Goal: Task Accomplishment & Management: Manage account settings

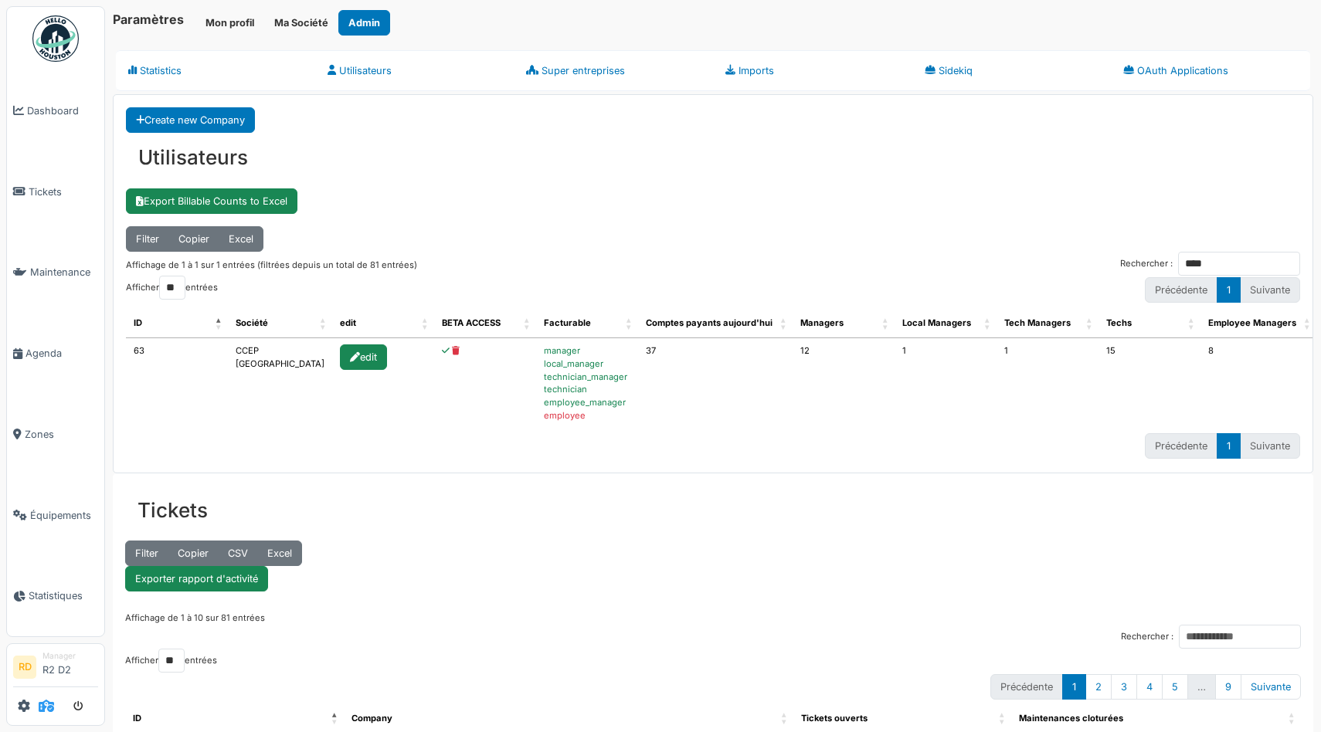
click at [43, 700] on icon at bounding box center [46, 706] width 15 height 12
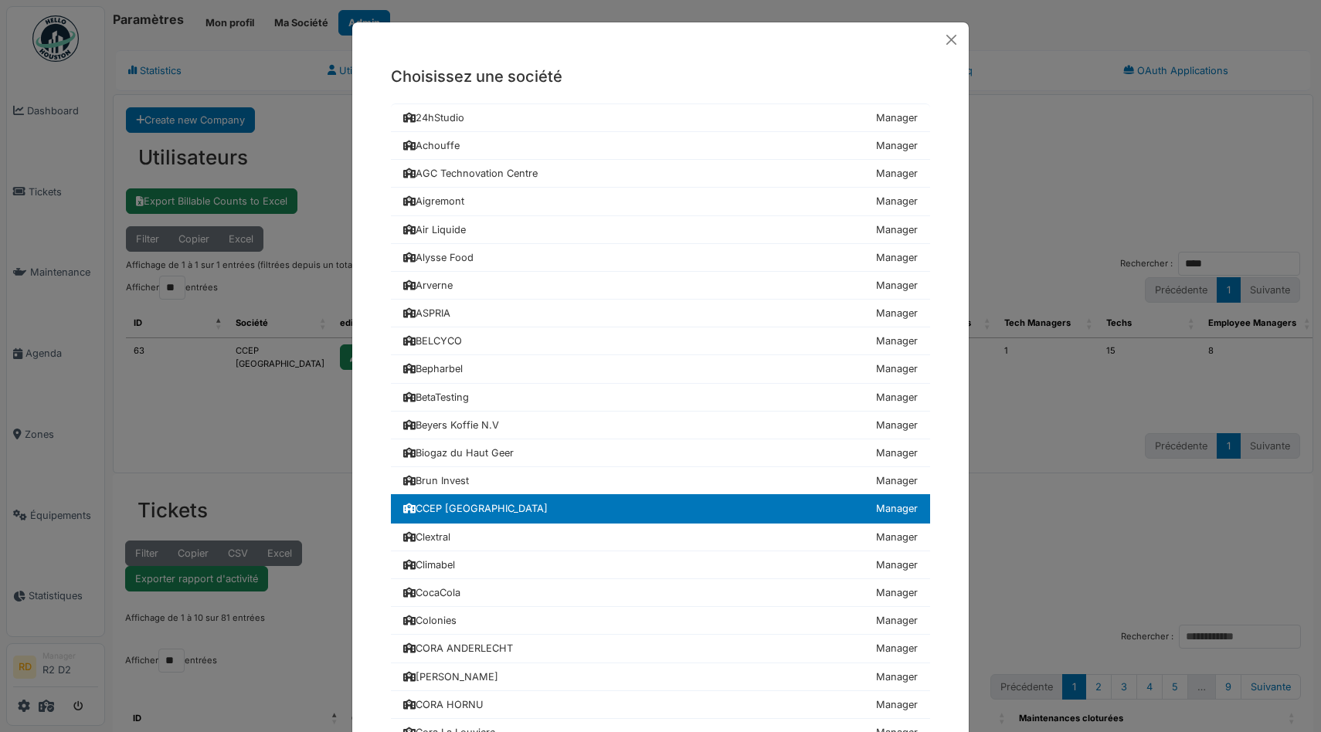
click at [110, 409] on div "Choisissez une société 24hStudio Manager Achouffe Manager AGC Technovation Cent…" at bounding box center [660, 366] width 1321 height 732
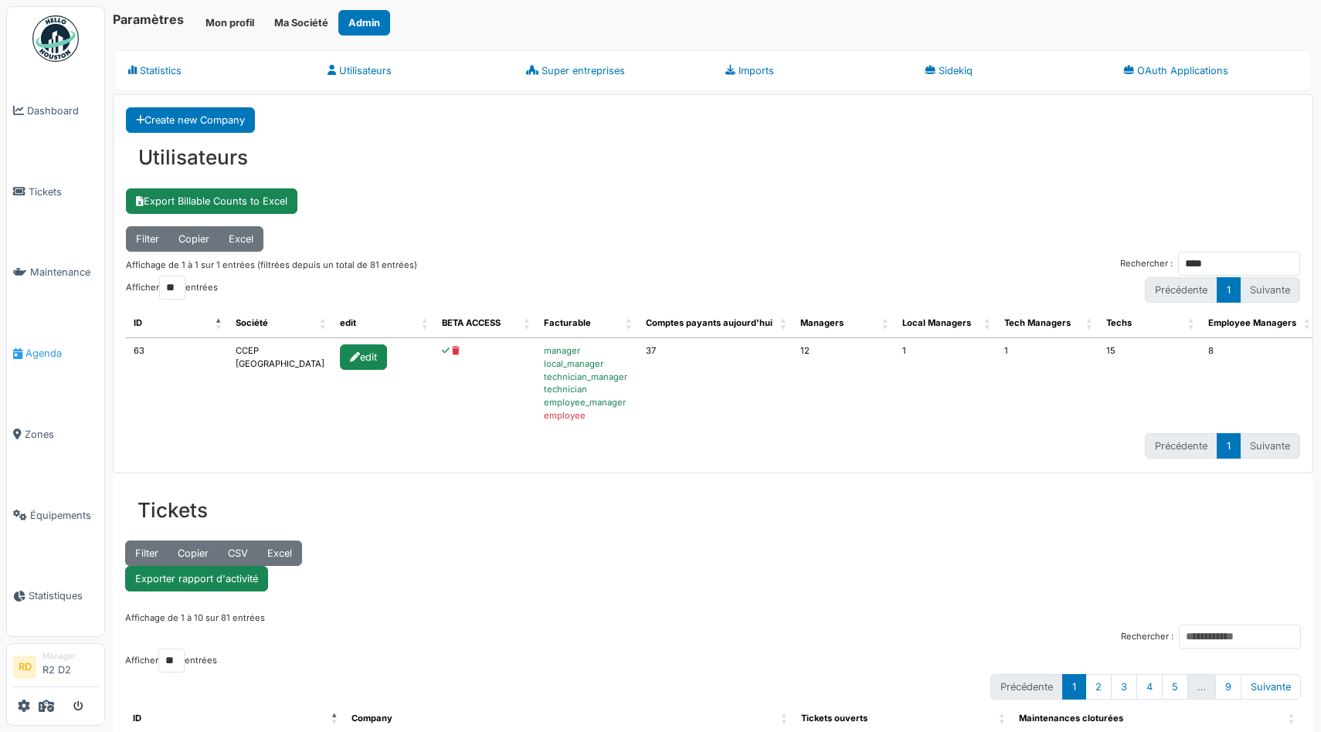
click at [42, 349] on span "Agenda" at bounding box center [61, 353] width 73 height 15
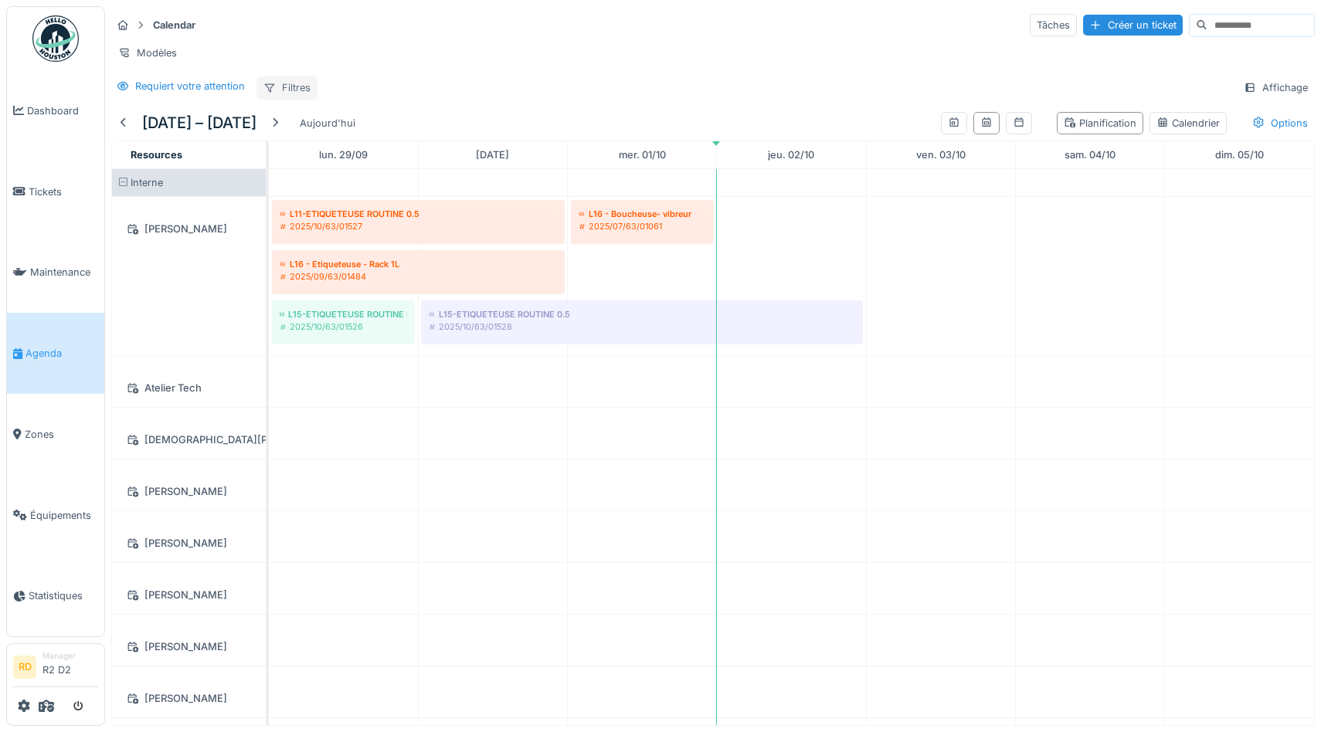
click at [277, 86] on div "Filtres" at bounding box center [286, 87] width 61 height 22
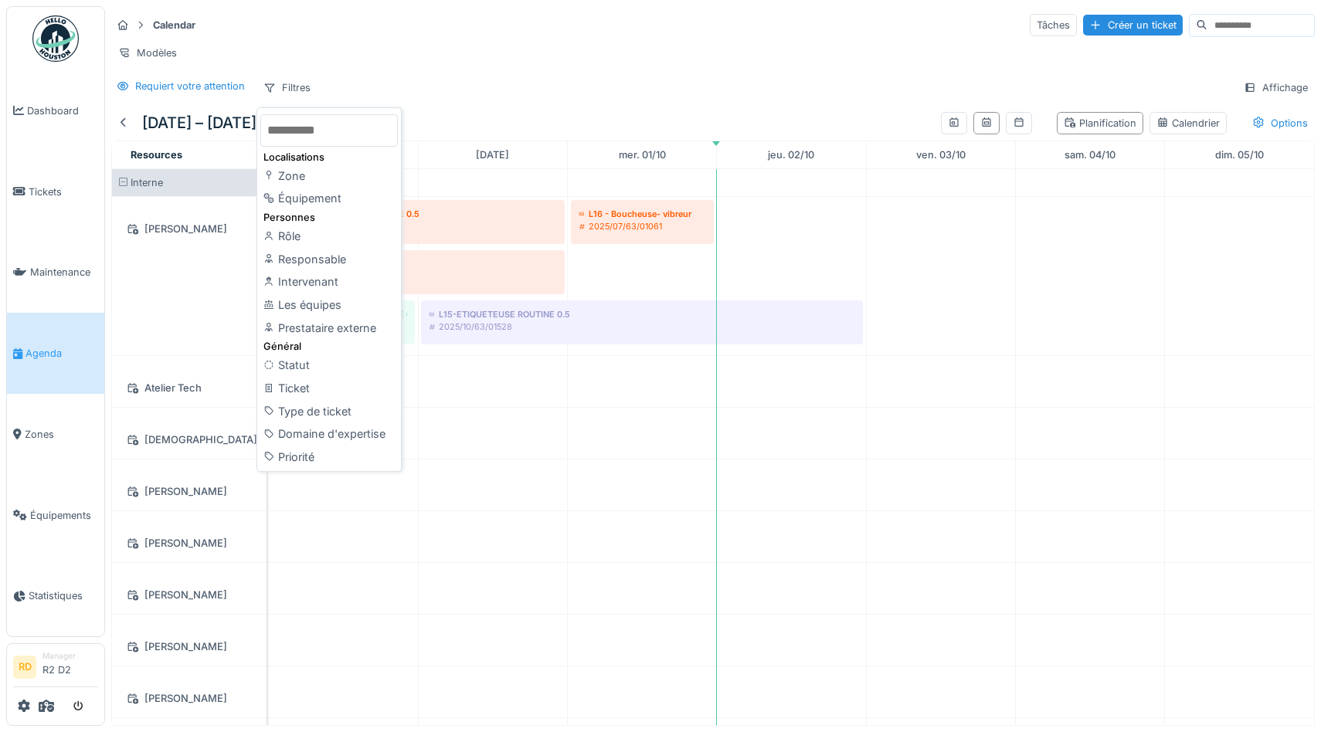
click at [365, 58] on div "Modèles" at bounding box center [712, 53] width 1203 height 22
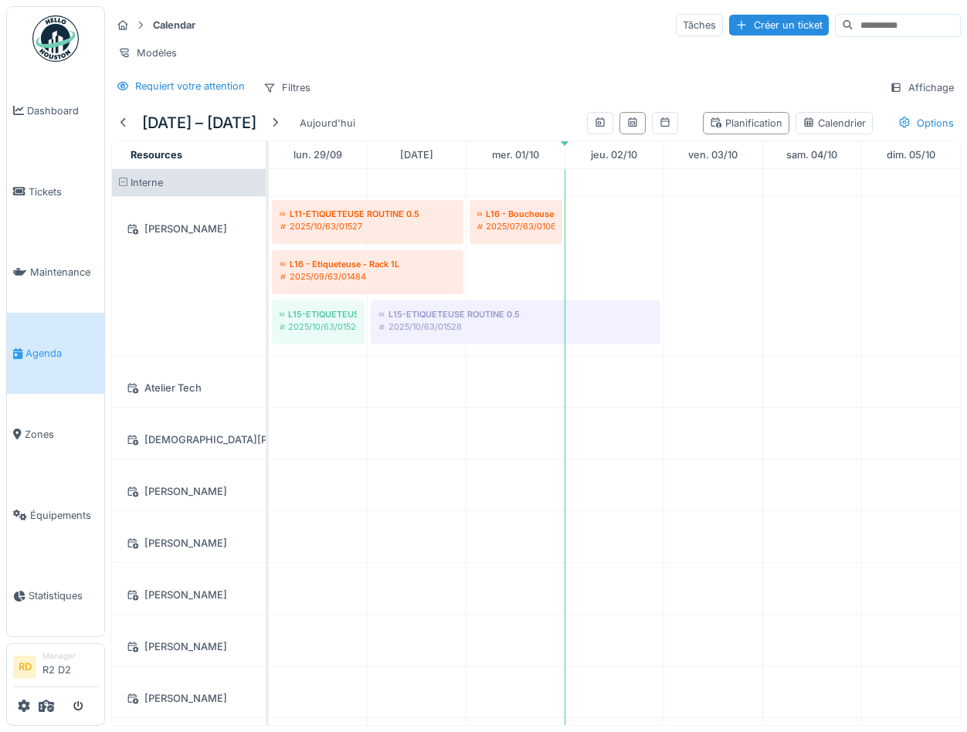
click at [788, 87] on div "Requiert votre attention Filtres Affichage" at bounding box center [536, 87] width 850 height 22
click at [30, 702] on div at bounding box center [55, 706] width 85 height 25
click at [26, 704] on icon at bounding box center [24, 706] width 12 height 12
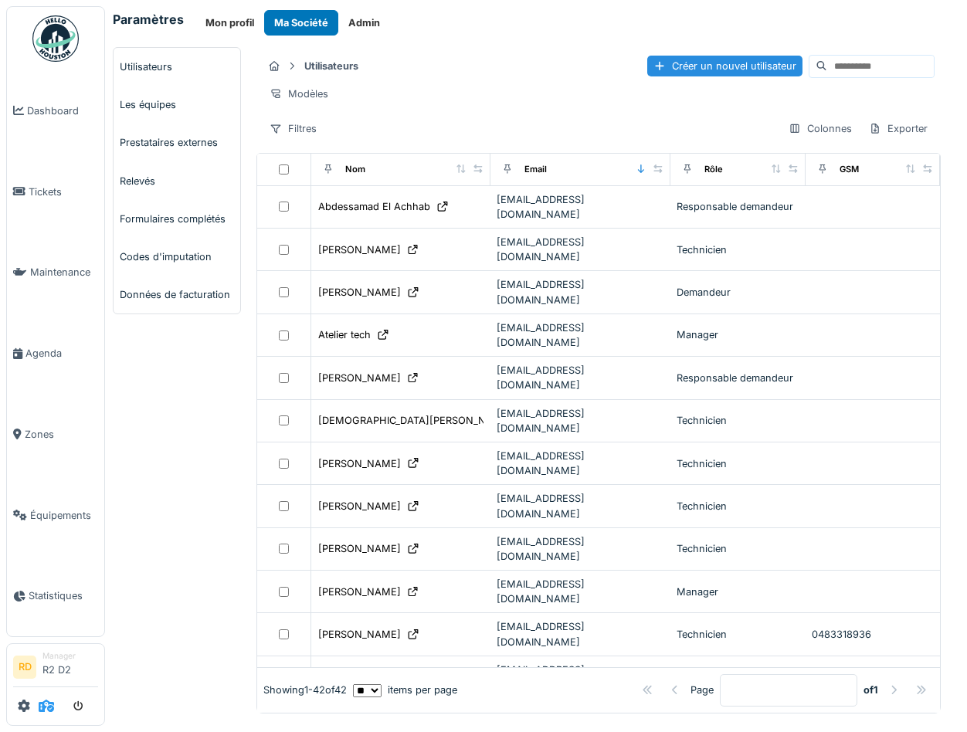
click at [46, 705] on icon at bounding box center [46, 706] width 15 height 12
click at [865, 63] on input at bounding box center [880, 67] width 107 height 22
click at [375, 29] on button "Admin" at bounding box center [364, 22] width 52 height 25
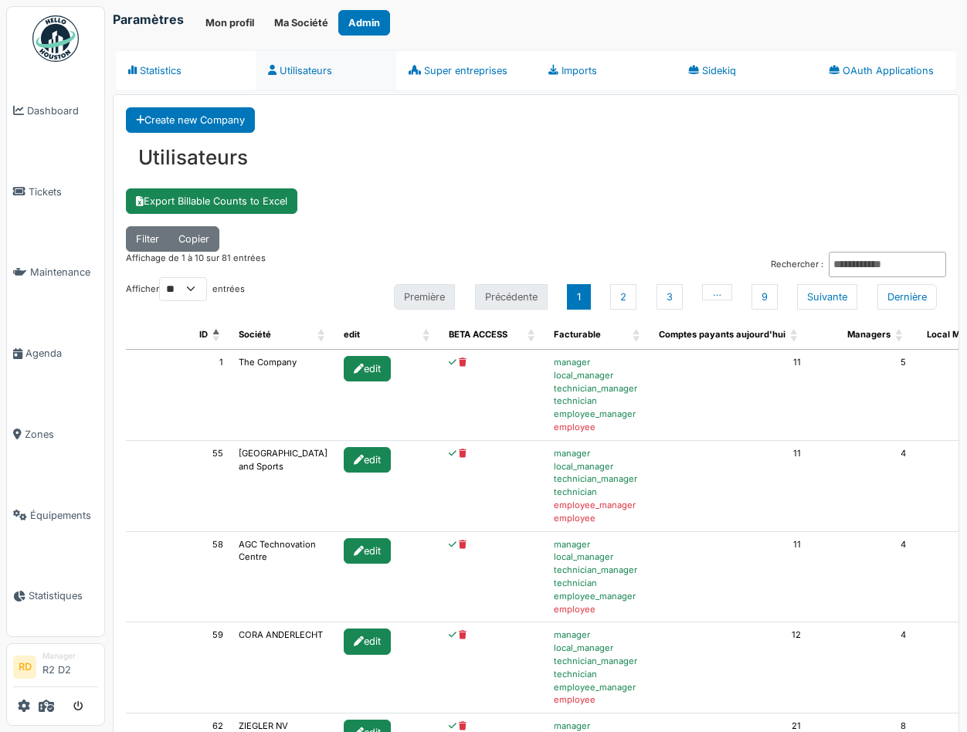
click at [297, 75] on link "Utilisateurs" at bounding box center [326, 70] width 140 height 41
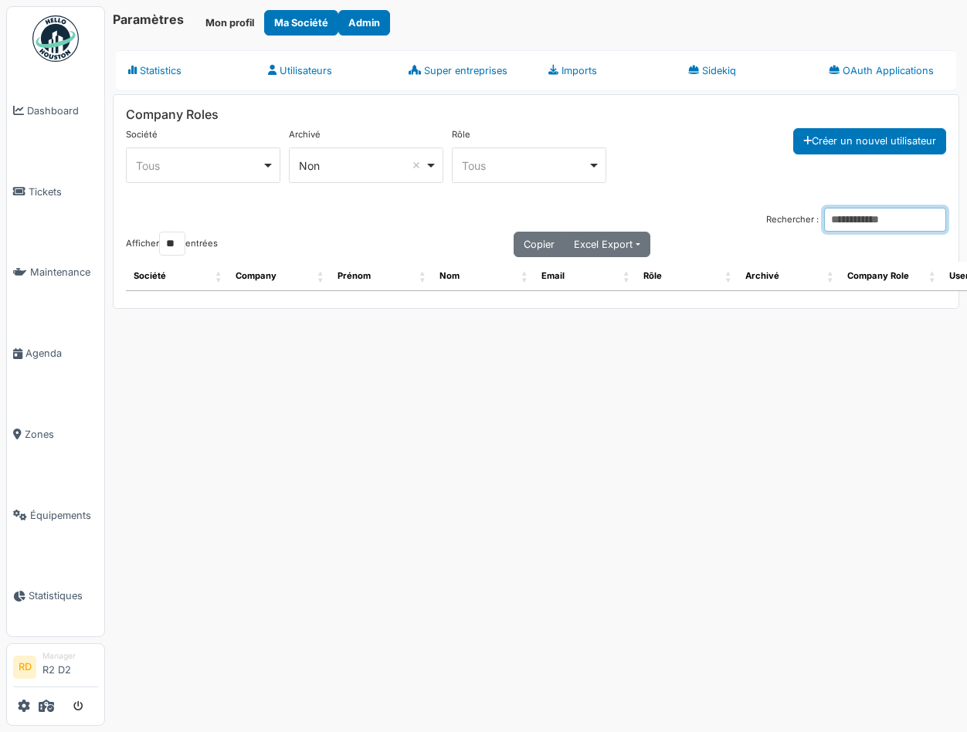
click at [860, 222] on input "Rechercher :" at bounding box center [885, 220] width 122 height 24
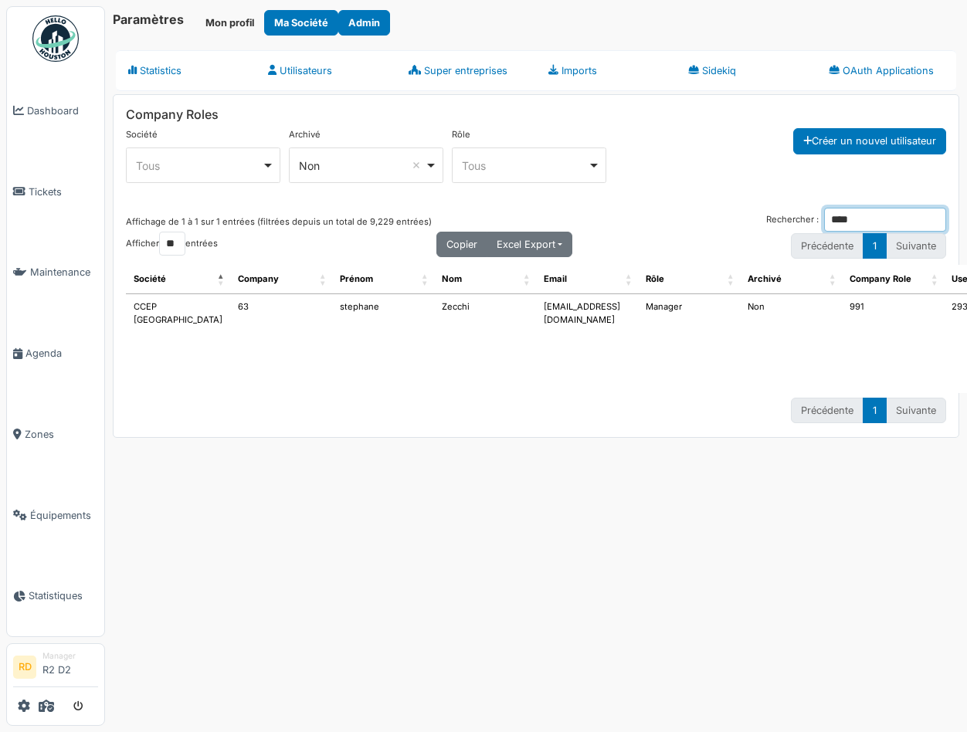
type input "****"
click at [842, 307] on td "991" at bounding box center [893, 343] width 102 height 99
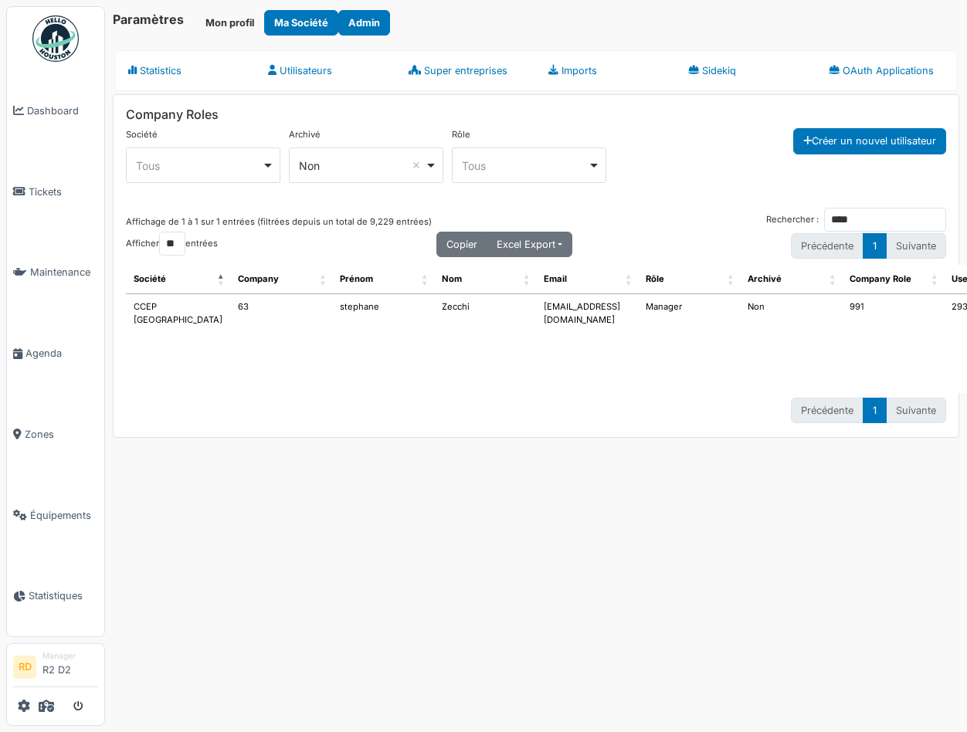
copy td "2930"
click at [842, 308] on td "991" at bounding box center [893, 343] width 102 height 99
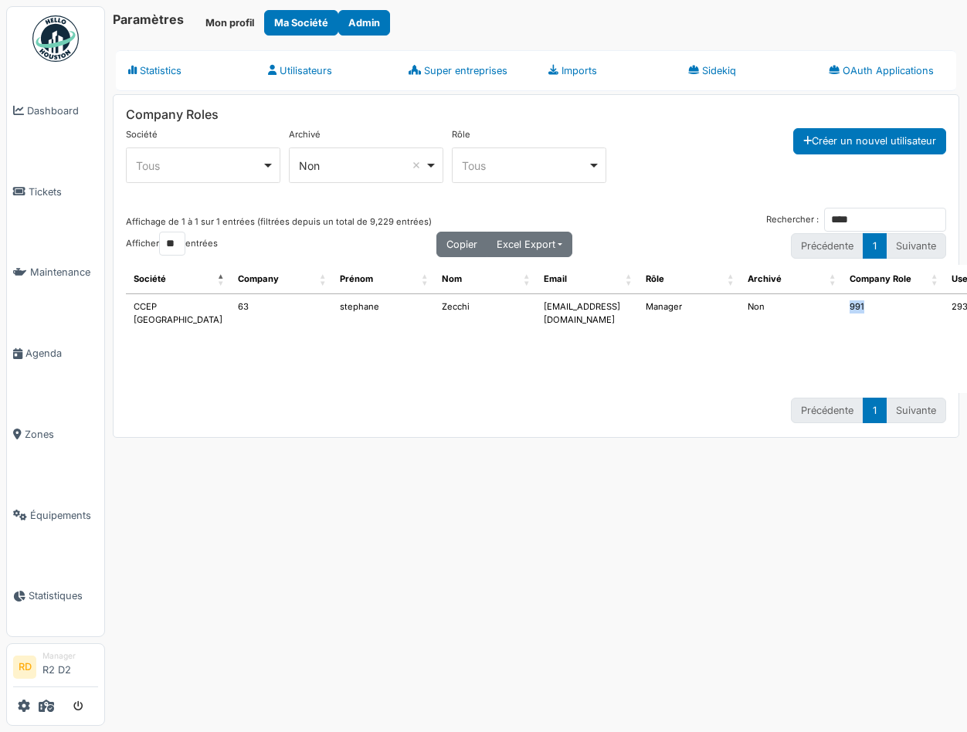
copy td "991"
